Goal: Task Accomplishment & Management: Manage account settings

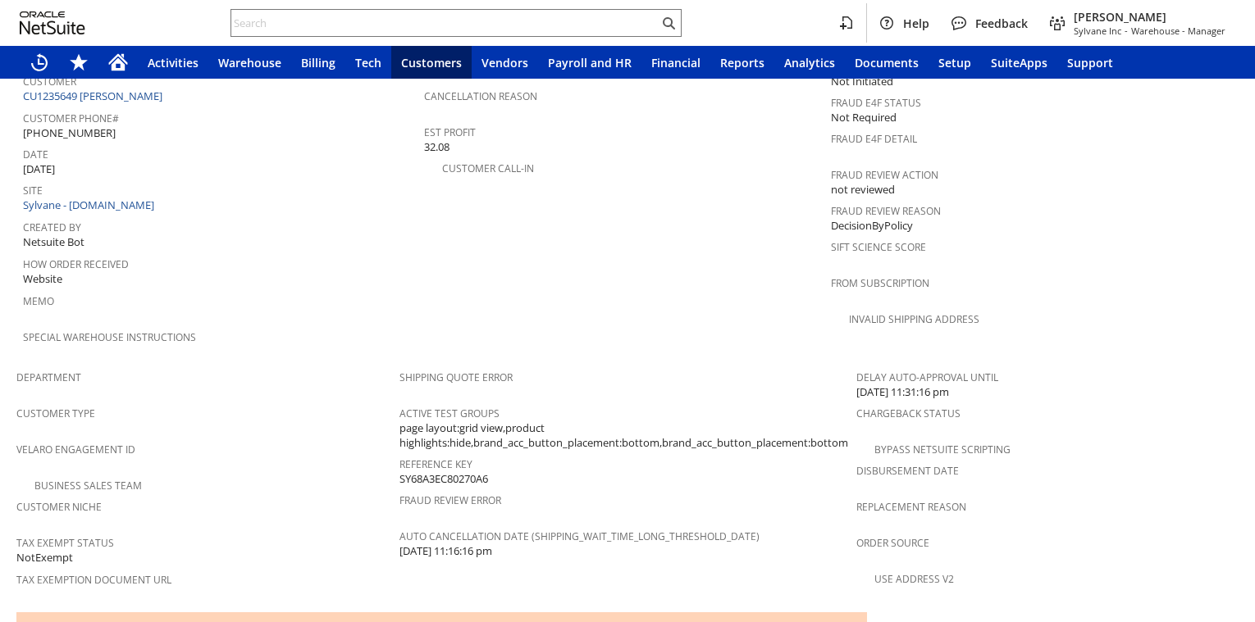
scroll to position [1079, 0]
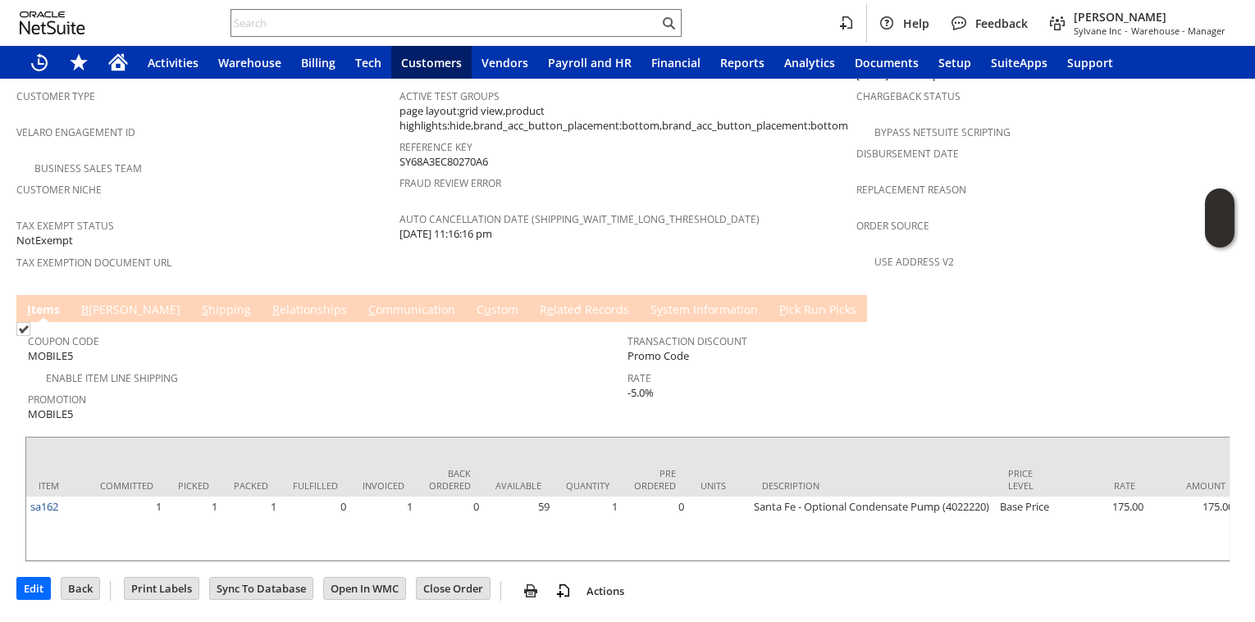
click at [536, 302] on link "R e lated Records" at bounding box center [585, 311] width 98 height 18
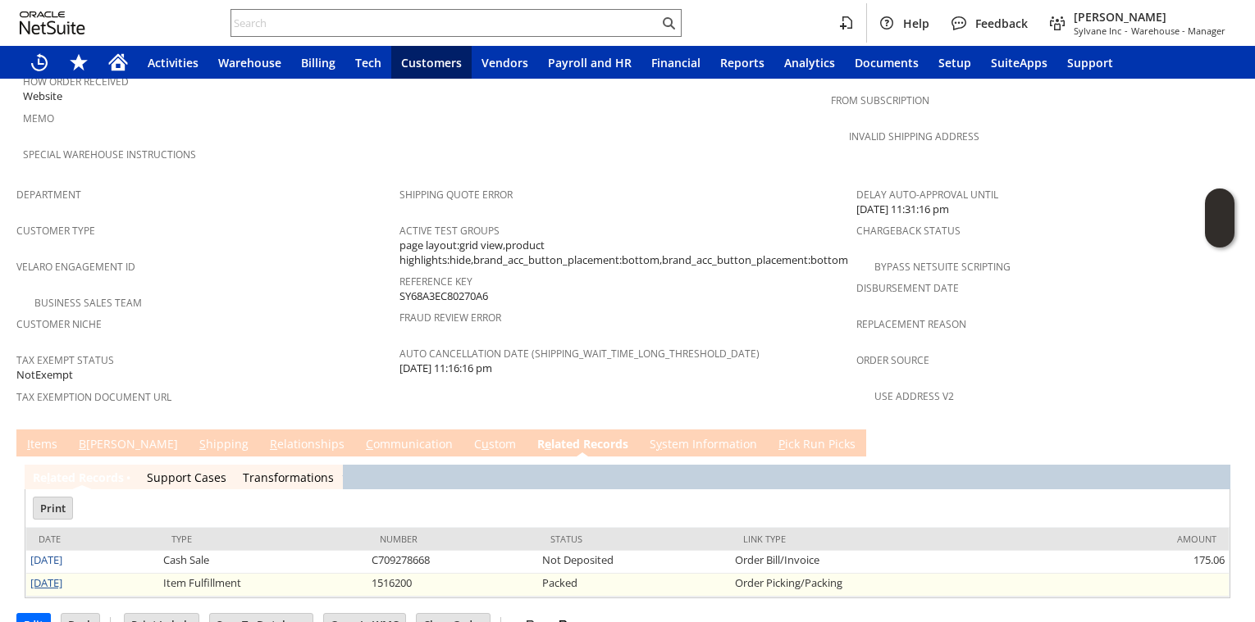
click at [43, 576] on link "[DATE]" at bounding box center [46, 583] width 32 height 15
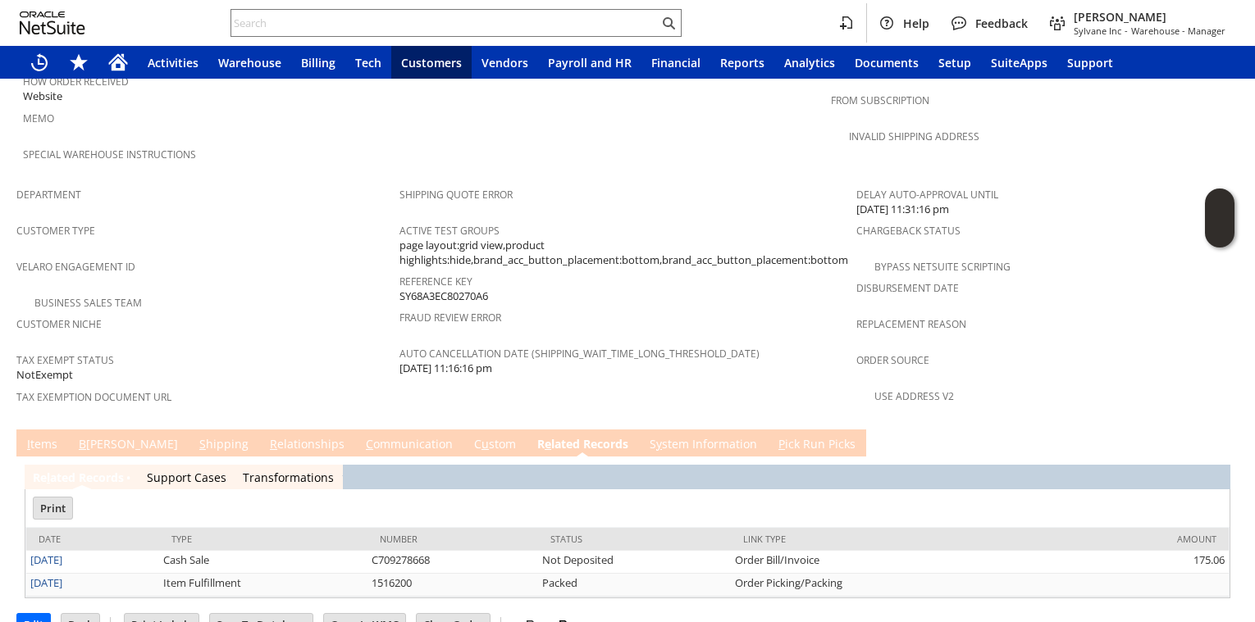
scroll to position [0, 0]
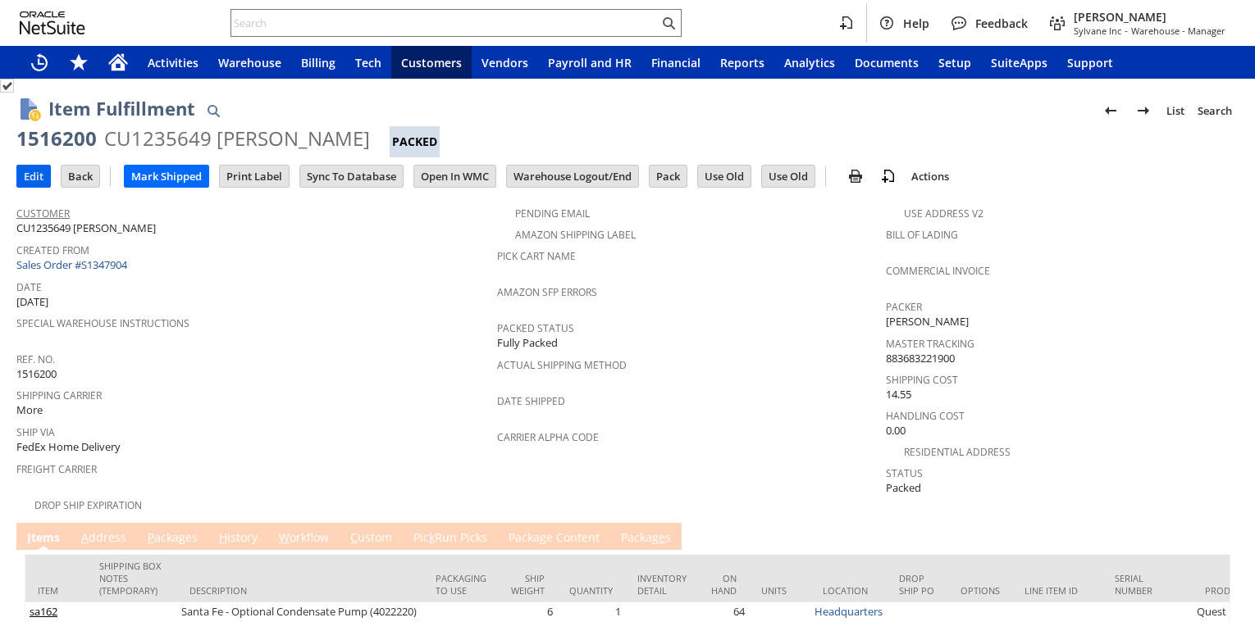
click at [37, 183] on input "Edit" at bounding box center [33, 176] width 33 height 21
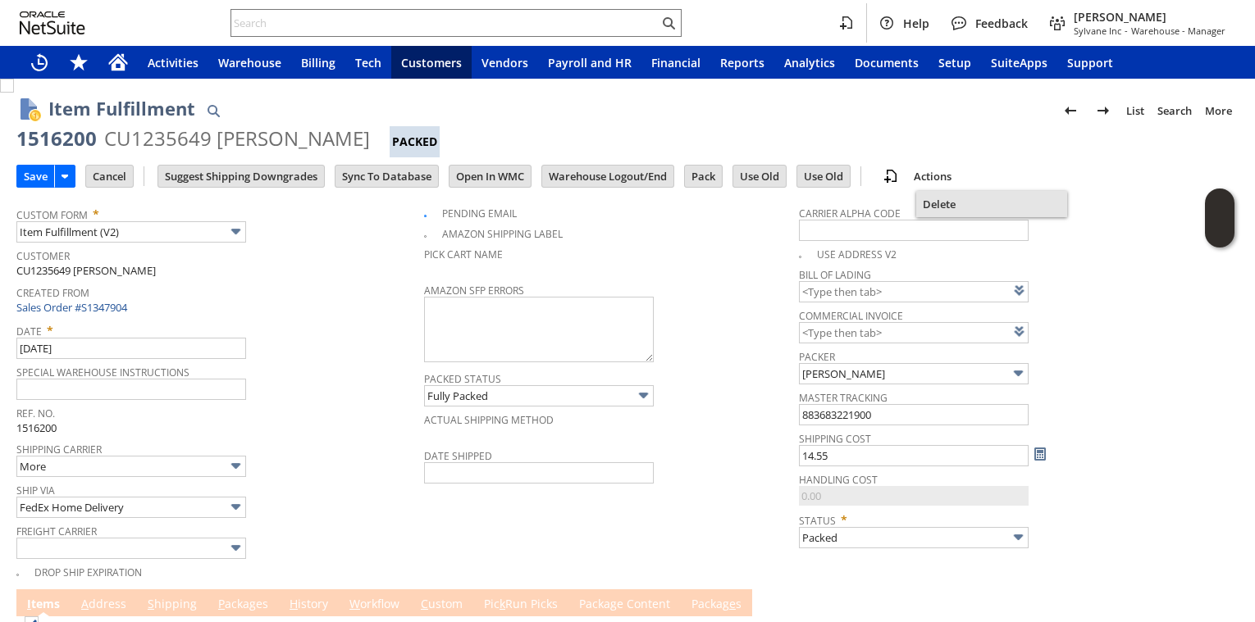
click at [941, 202] on span "Delete" at bounding box center [992, 204] width 138 height 15
